Goal: Information Seeking & Learning: Learn about a topic

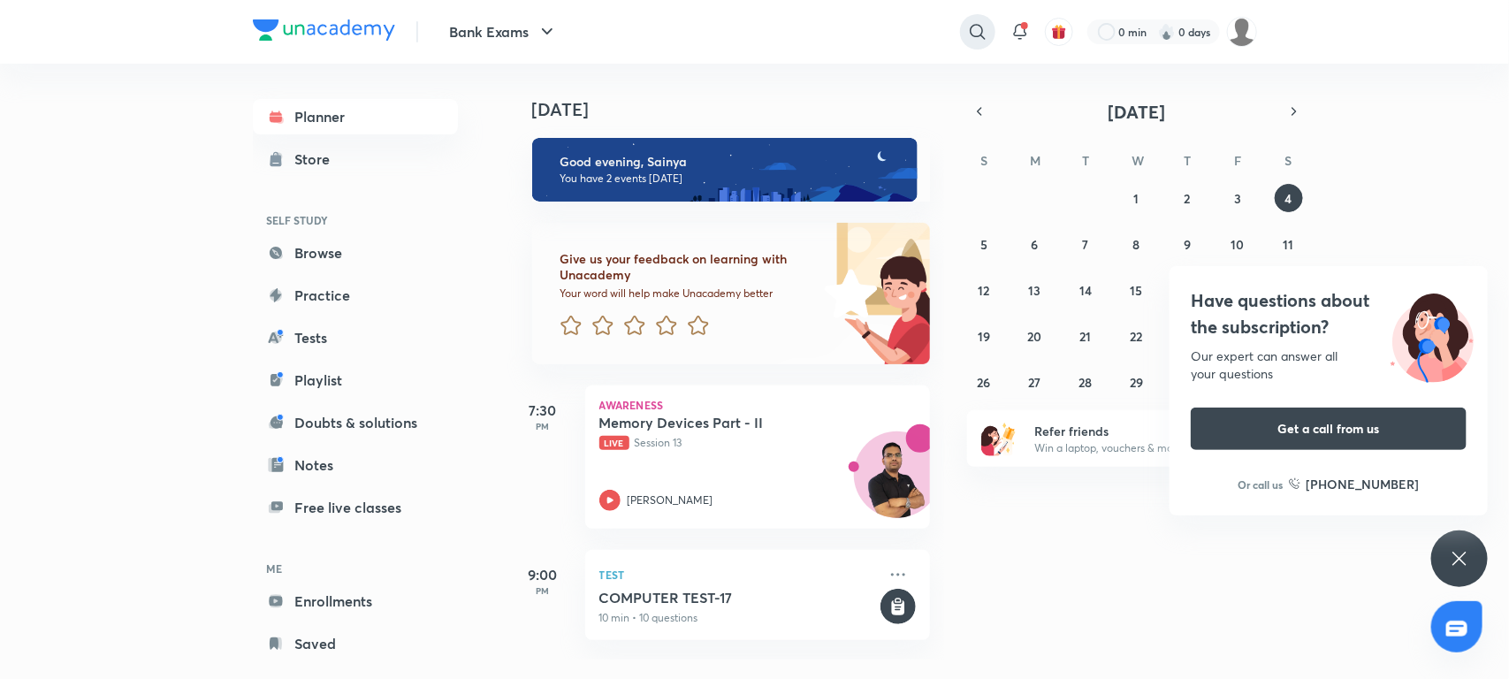
click at [979, 21] on icon at bounding box center [977, 31] width 21 height 21
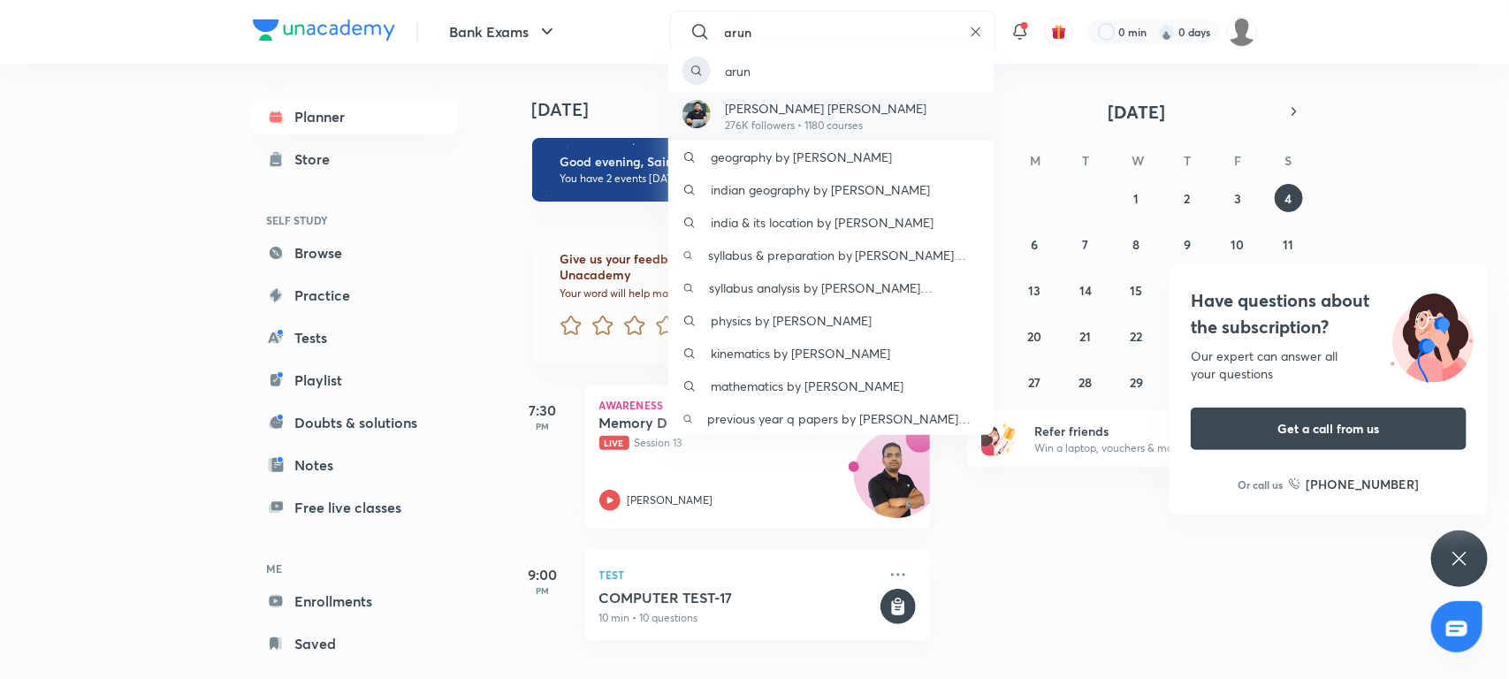
type input "arun"
click at [872, 116] on div "[PERSON_NAME] [PERSON_NAME] 276K followers • 1180 courses" at bounding box center [830, 116] width 325 height 49
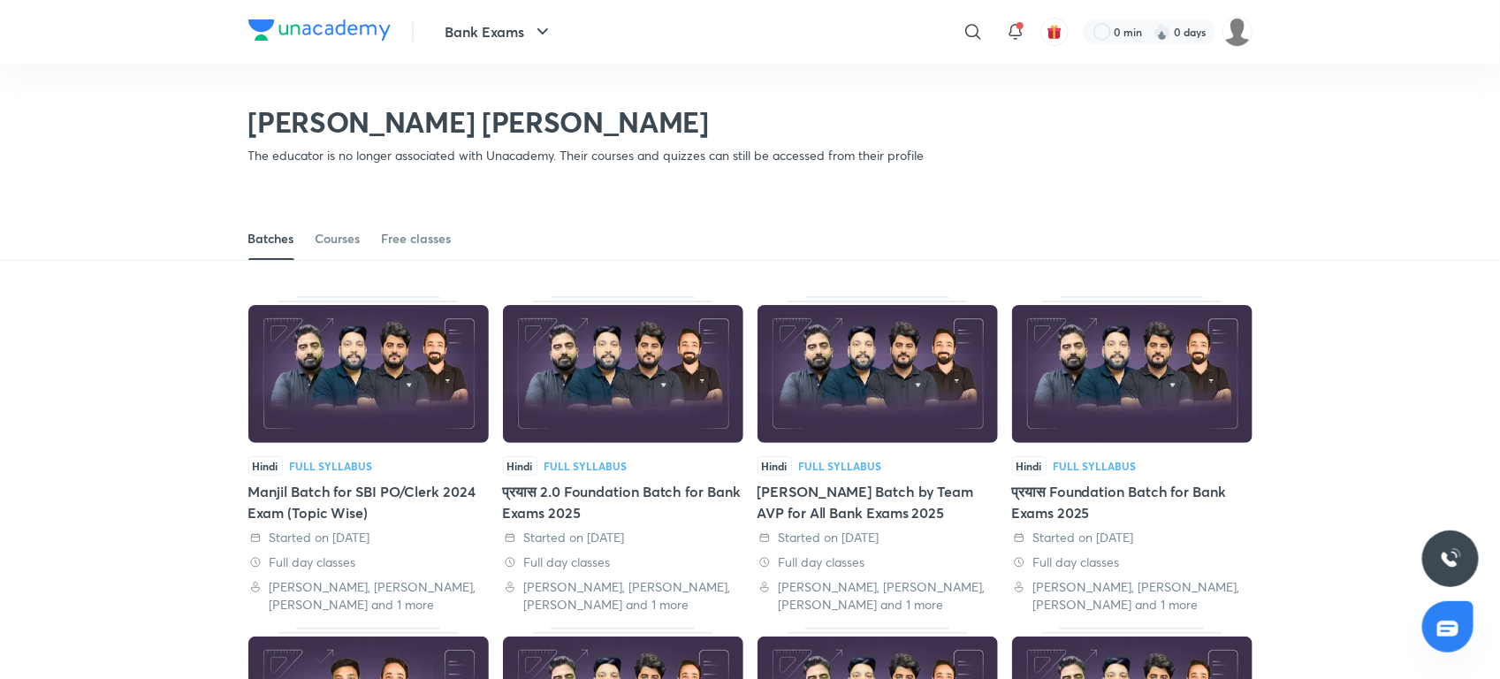
scroll to position [77, 0]
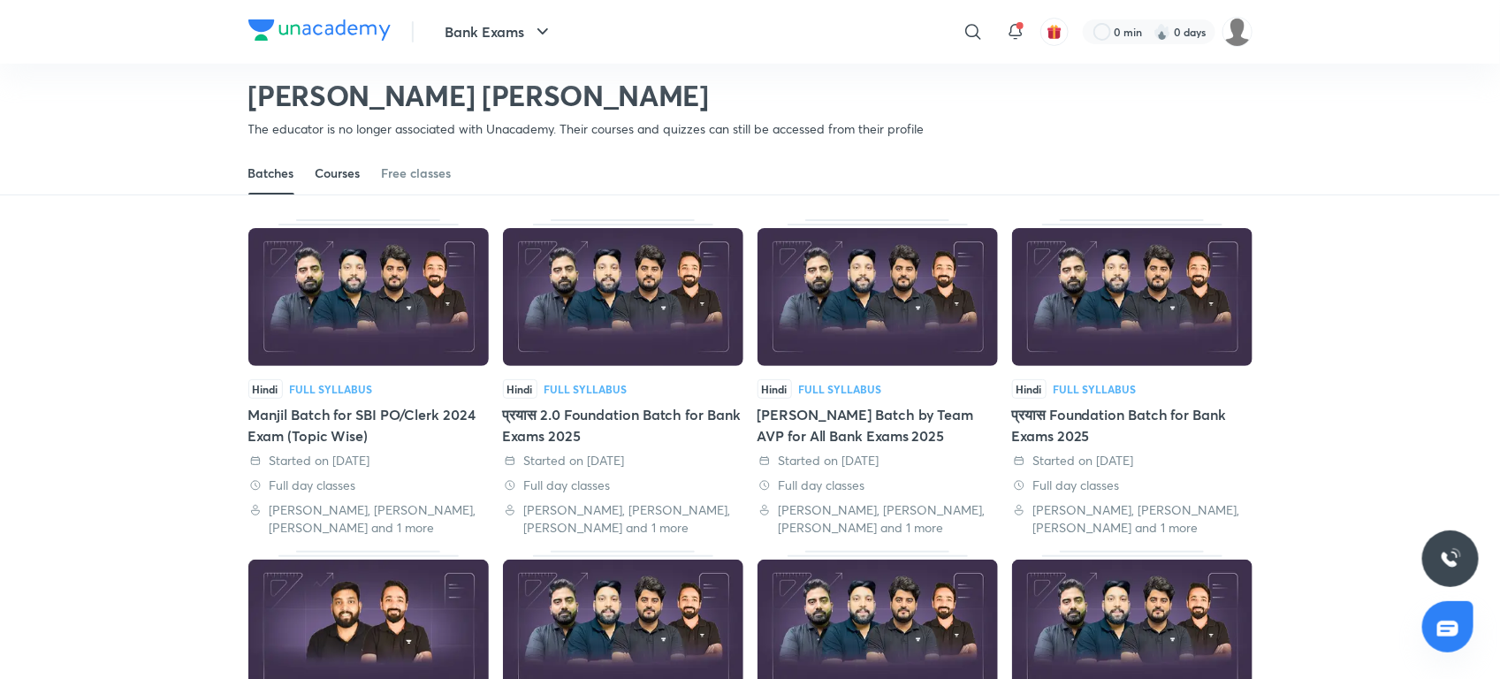
click at [343, 169] on div "Courses" at bounding box center [338, 173] width 45 height 18
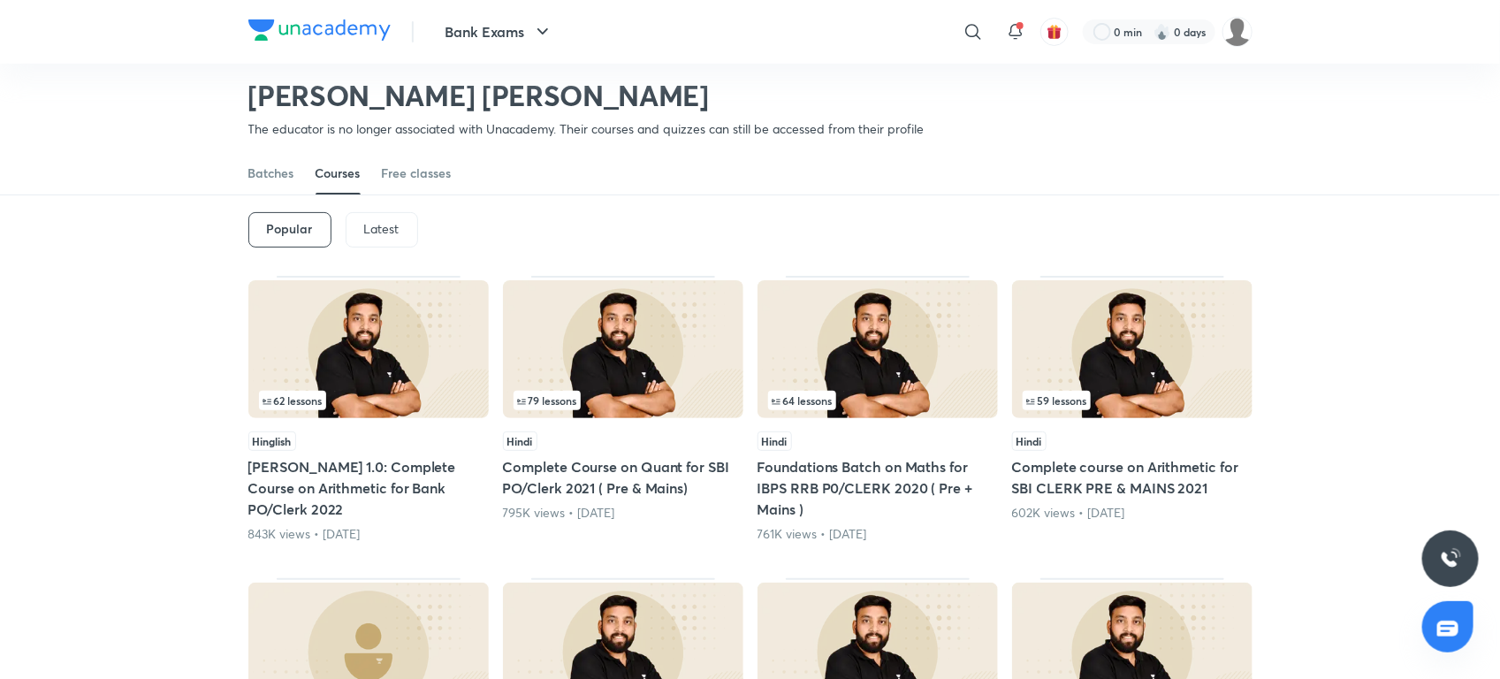
click at [382, 222] on p "Latest" at bounding box center [381, 229] width 35 height 14
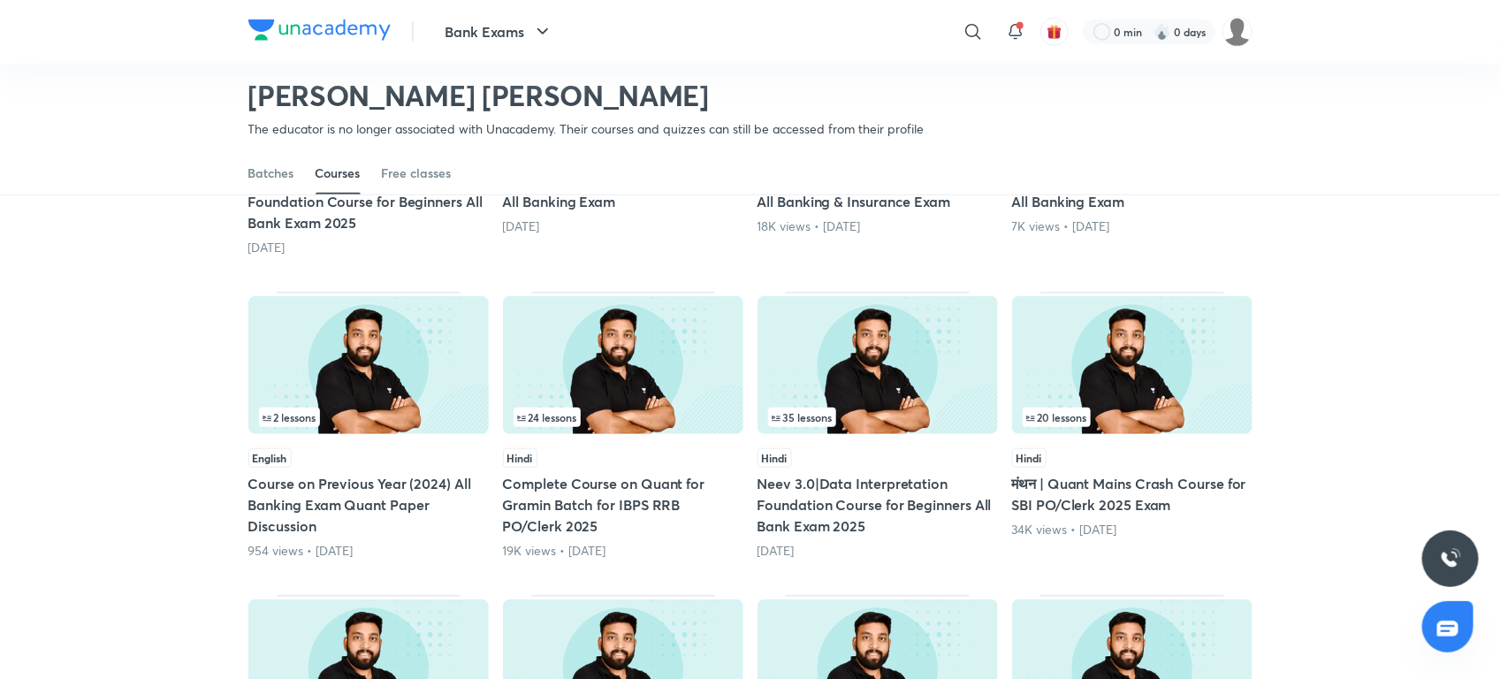
scroll to position [362, 0]
click at [815, 416] on span "35 lessons" at bounding box center [802, 418] width 61 height 11
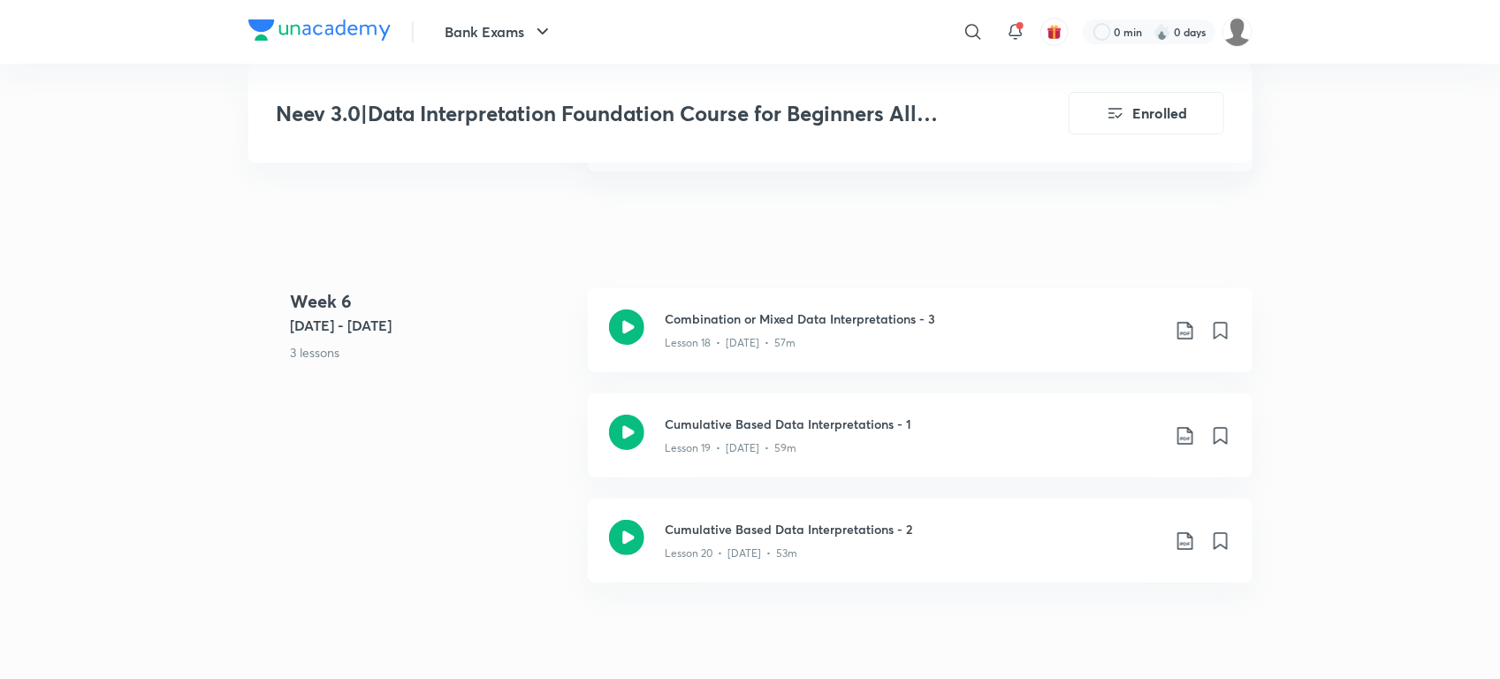
scroll to position [2919, 0]
click at [862, 446] on div "Cumulative Based Data Interpretations - 1 Lesson 19 • [DATE] • 59m" at bounding box center [920, 435] width 665 height 84
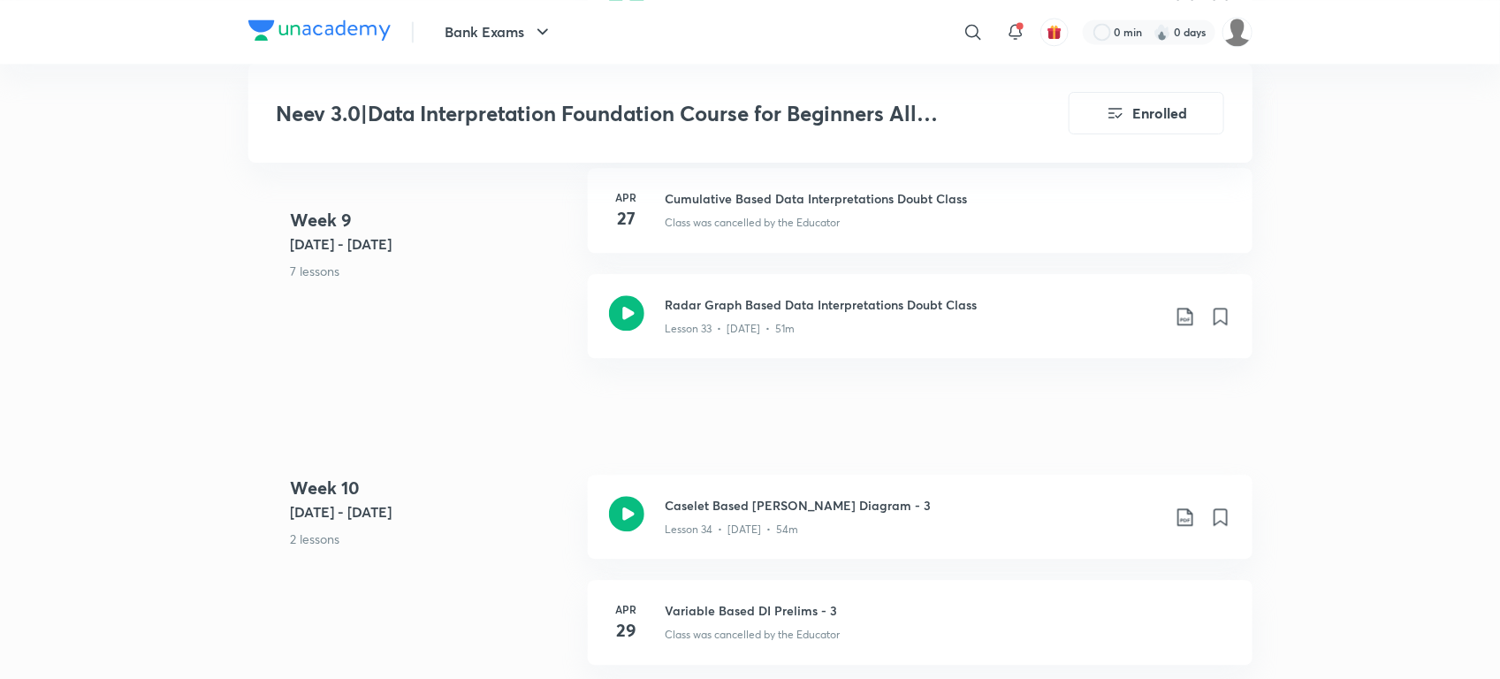
scroll to position [5854, 0]
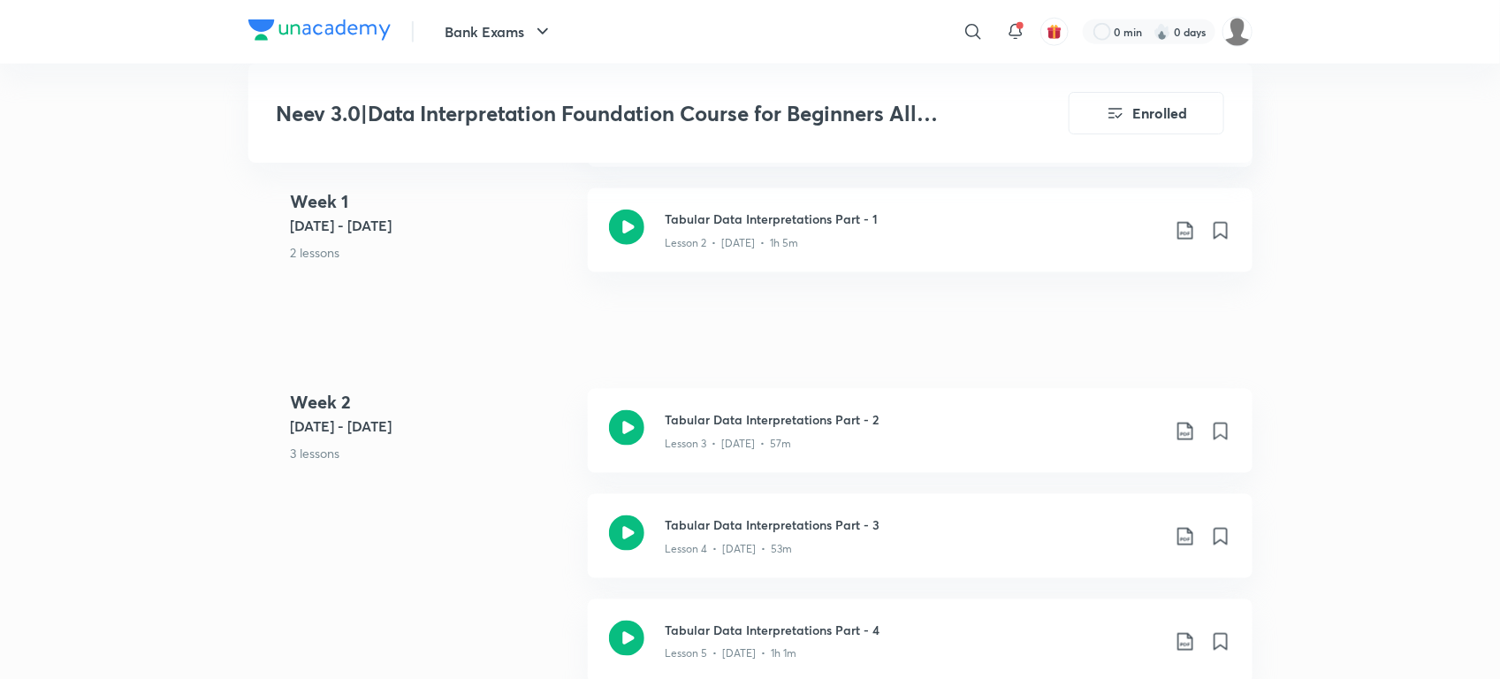
scroll to position [865, 0]
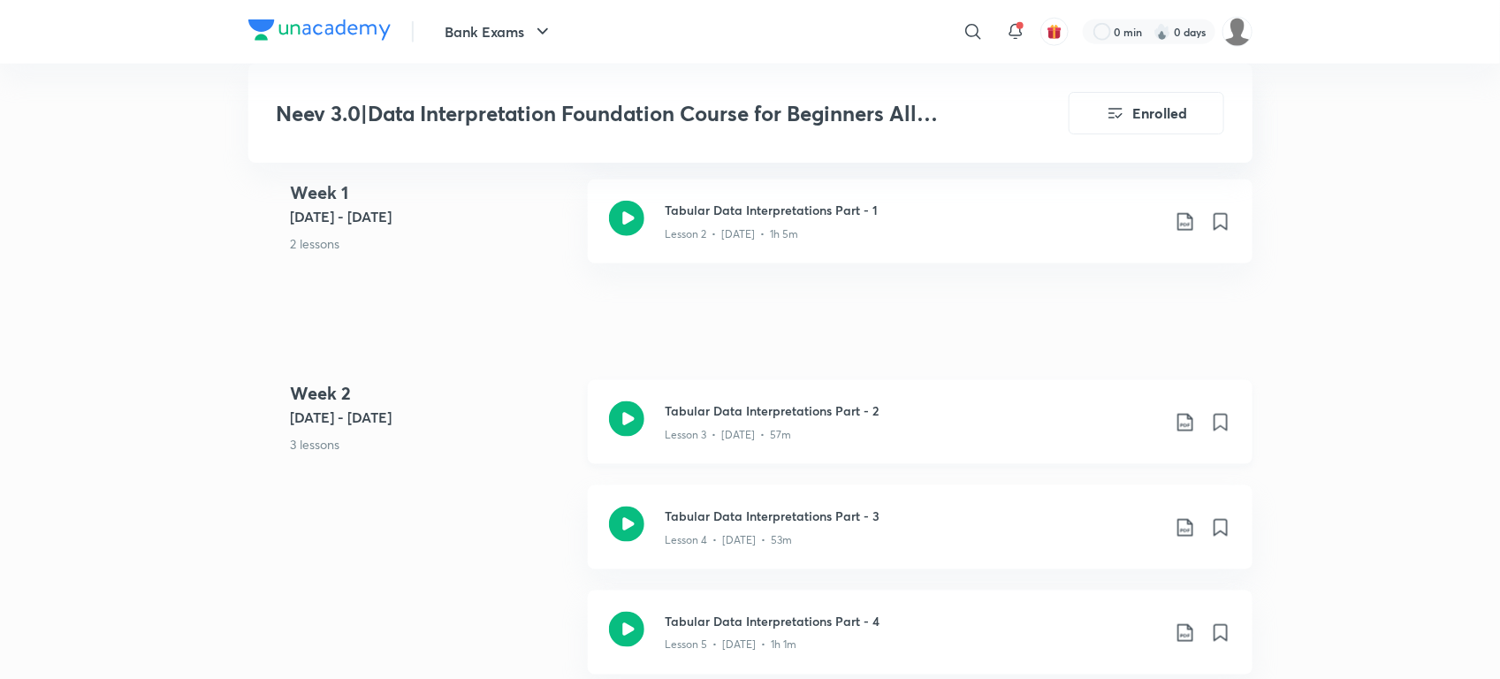
click at [615, 401] on icon at bounding box center [626, 418] width 35 height 35
